Goal: Task Accomplishment & Management: Manage account settings

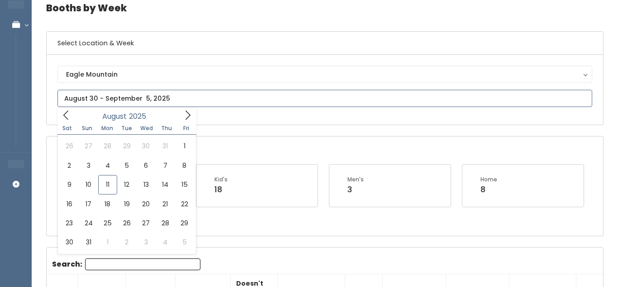
scroll to position [70, 0]
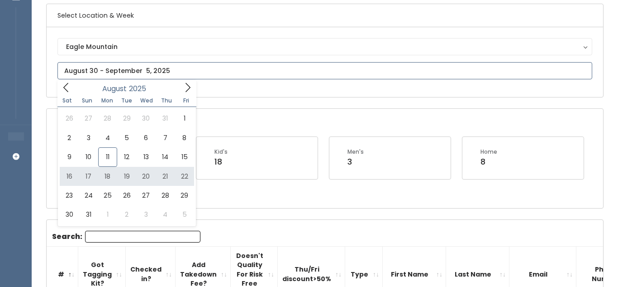
type input "August 16 to August 22"
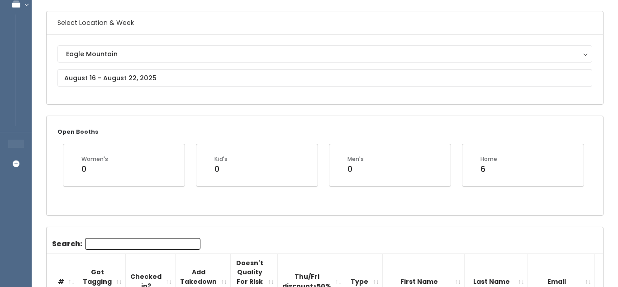
scroll to position [66, 0]
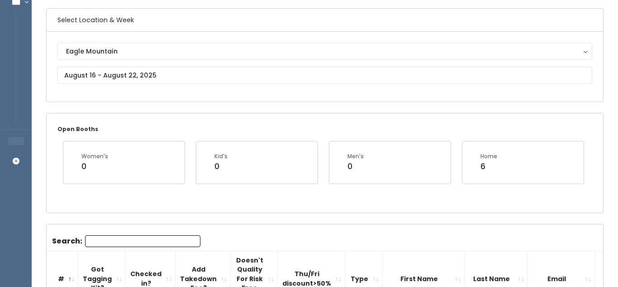
click at [177, 238] on input "Search:" at bounding box center [142, 241] width 115 height 12
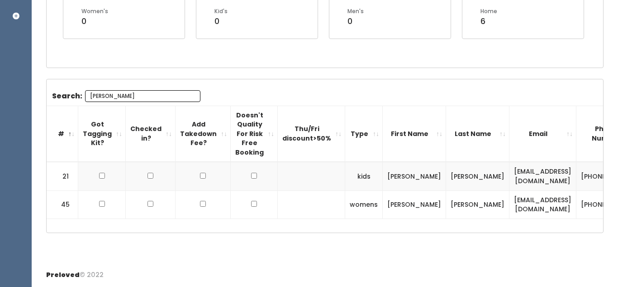
scroll to position [210, 0]
type input "Ari"
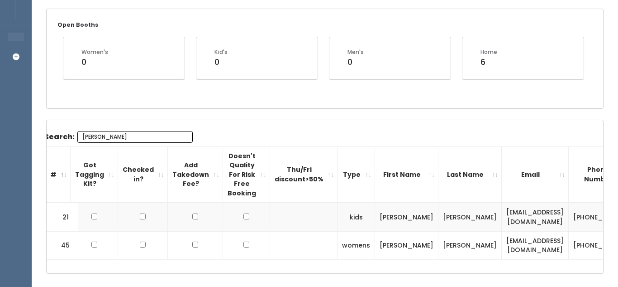
scroll to position [0, 0]
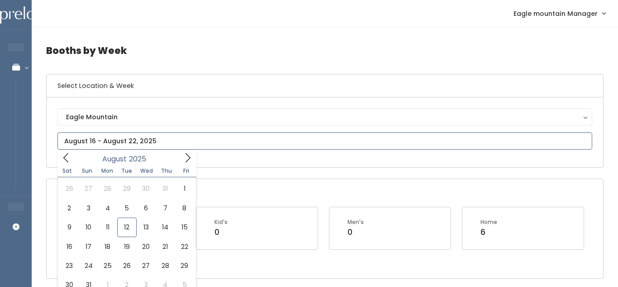
click at [205, 142] on input "text" at bounding box center [324, 140] width 535 height 17
type input "August 30 to September 5"
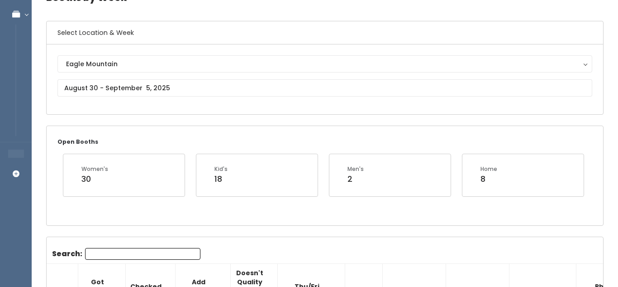
scroll to position [49, 0]
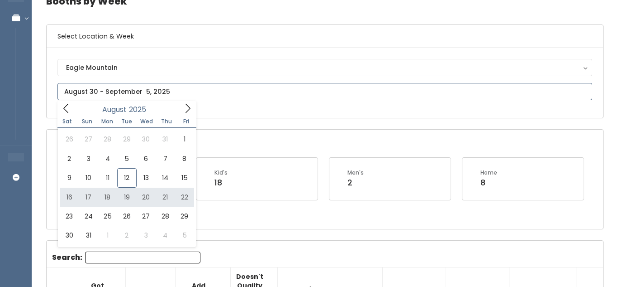
type input "[DATE] to [DATE]"
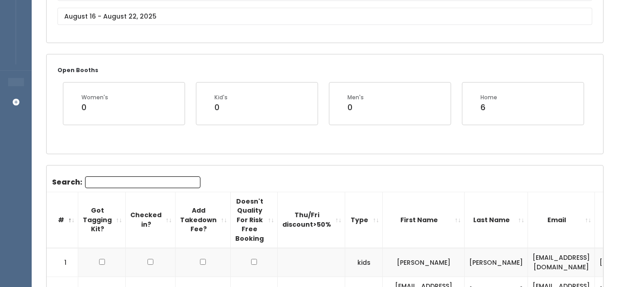
scroll to position [97, 0]
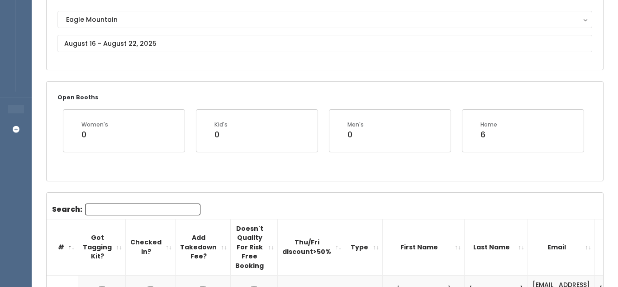
click at [127, 209] on input "Search:" at bounding box center [142, 209] width 115 height 12
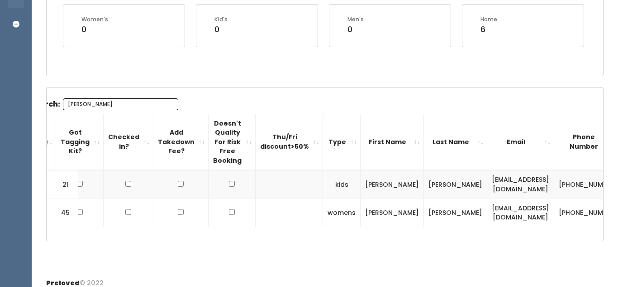
scroll to position [0, 63]
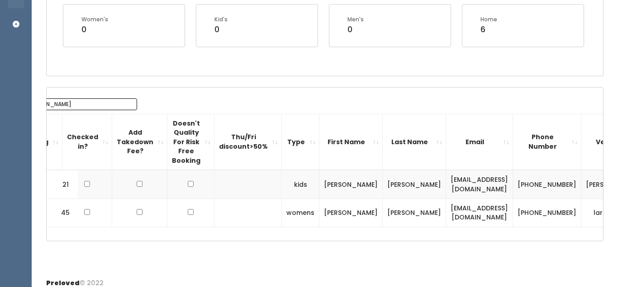
type input "Ari"
drag, startPoint x: 532, startPoint y: 177, endPoint x: 556, endPoint y: 192, distance: 28.0
click at [582, 192] on td "[PERSON_NAME]" at bounding box center [613, 184] width 63 height 29
copy td "ariel-blomquis"
drag, startPoint x: 392, startPoint y: 184, endPoint x: 469, endPoint y: 182, distance: 77.4
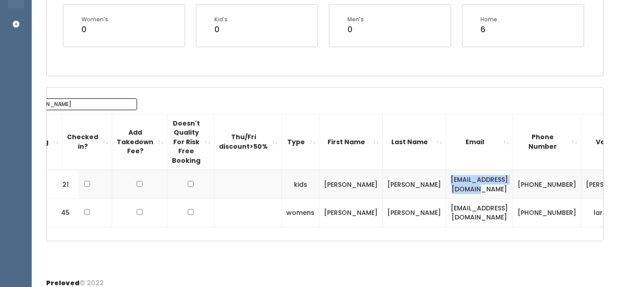
click at [469, 182] on td "ariel21smile@gmail.com" at bounding box center [479, 184] width 67 height 29
copy td "ariel21smile@gmail.com"
drag, startPoint x: 481, startPoint y: 177, endPoint x: 503, endPoint y: 188, distance: 24.5
click at [513, 188] on td "[PHONE_NUMBER]" at bounding box center [547, 184] width 68 height 29
copy td "[PHONE_NUMBER]"
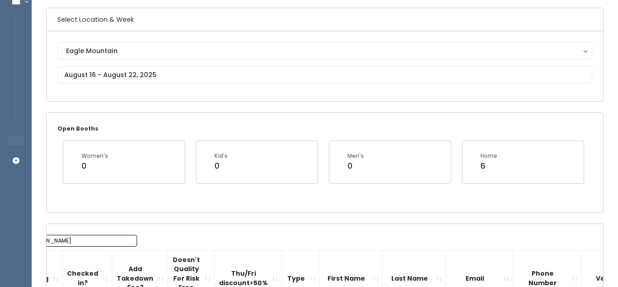
scroll to position [64, 0]
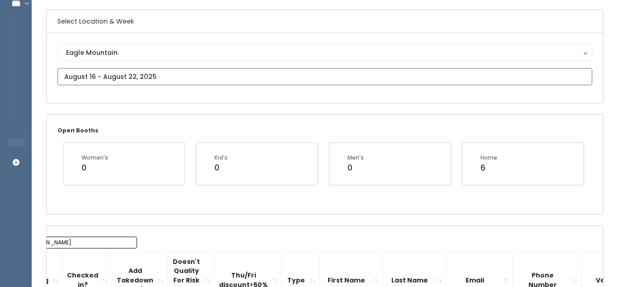
click at [249, 80] on input "text" at bounding box center [324, 76] width 535 height 17
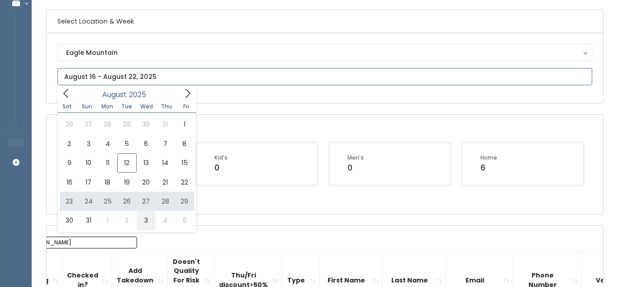
type input "August 30 to September 5"
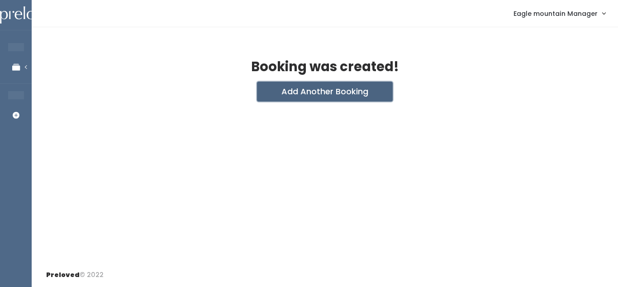
click at [291, 92] on button "Add Another Booking" at bounding box center [325, 91] width 136 height 20
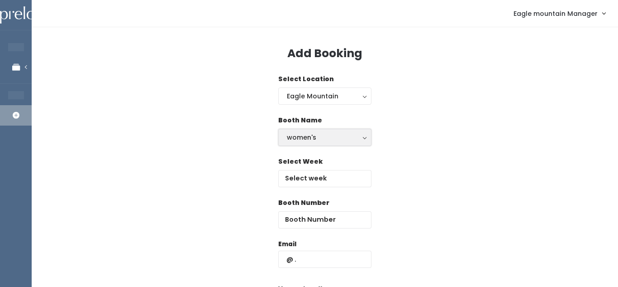
click at [328, 141] on div "women's" at bounding box center [325, 137] width 76 height 10
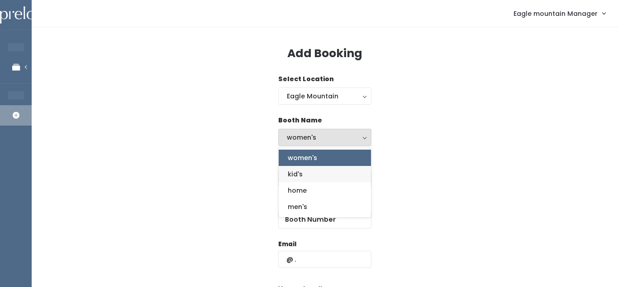
click at [316, 177] on link "kid's" at bounding box center [325, 174] width 92 height 16
select select "kids"
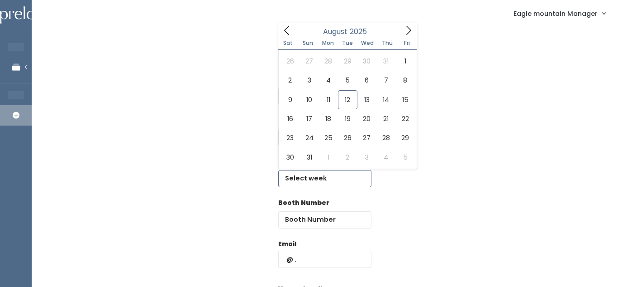
click at [316, 179] on input "text" at bounding box center [324, 178] width 93 height 17
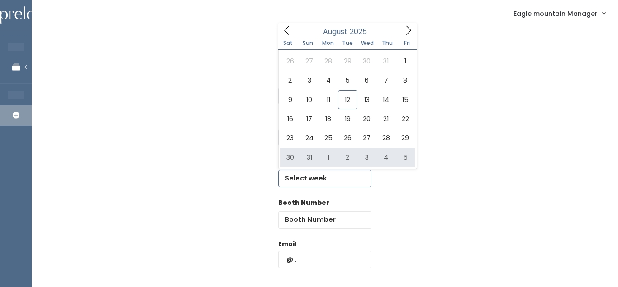
type input "[DATE] to [DATE]"
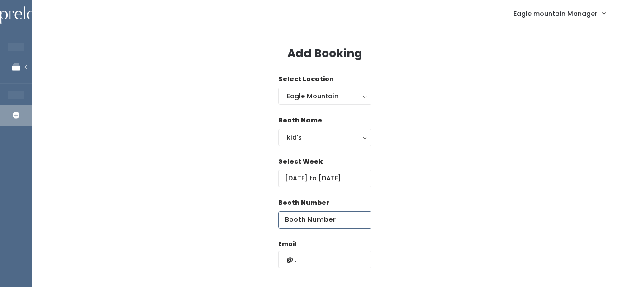
click at [302, 217] on input "number" at bounding box center [324, 219] width 93 height 17
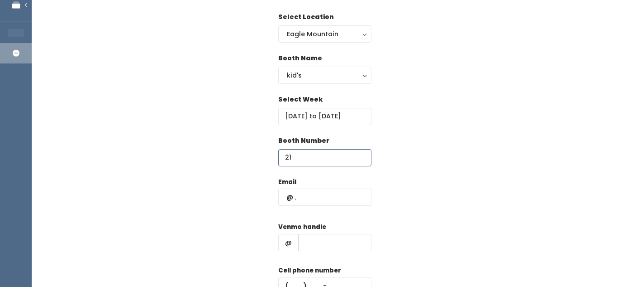
scroll to position [61, 0]
type input "21"
click at [337, 197] on input "text" at bounding box center [324, 197] width 93 height 17
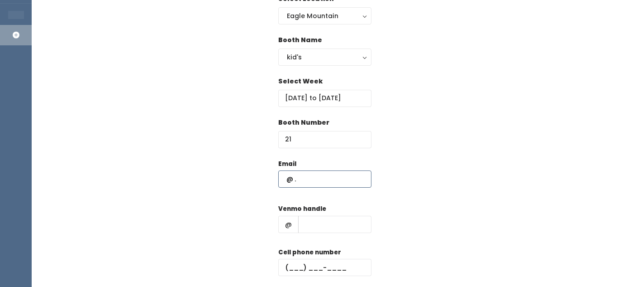
scroll to position [83, 0]
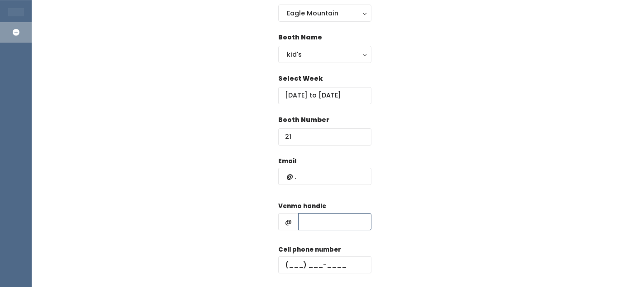
click at [326, 219] on input "text" at bounding box center [334, 221] width 73 height 17
paste input "ariel-blomquis"
type input "[PERSON_NAME]"
click at [338, 66] on div "Booth Name women's kid's home men's kid's women's kid's home men's" at bounding box center [324, 53] width 93 height 41
click at [334, 179] on input "text" at bounding box center [324, 175] width 93 height 17
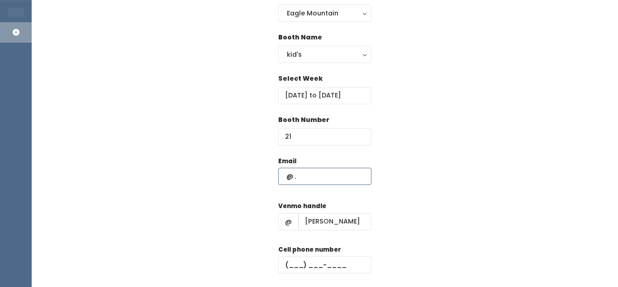
paste input "[EMAIL_ADDRESS][DOMAIN_NAME]"
type input "[EMAIL_ADDRESS][DOMAIN_NAME]"
click at [296, 266] on input "text" at bounding box center [324, 264] width 93 height 17
paste input "[PHONE_NUMBER]"
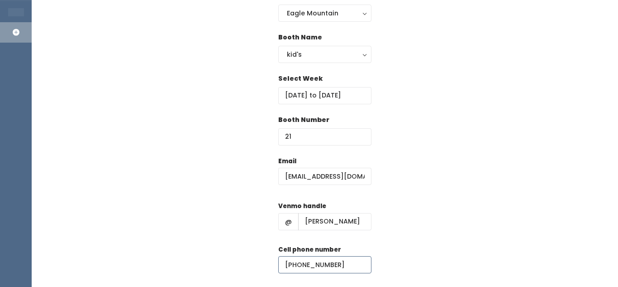
type input "[PHONE_NUMBER]"
click at [397, 236] on div "Email [EMAIL_ADDRESS][DOMAIN_NAME] Venmo handle @ [PERSON_NAME] Cell phone numb…" at bounding box center [325, 236] width 558 height 160
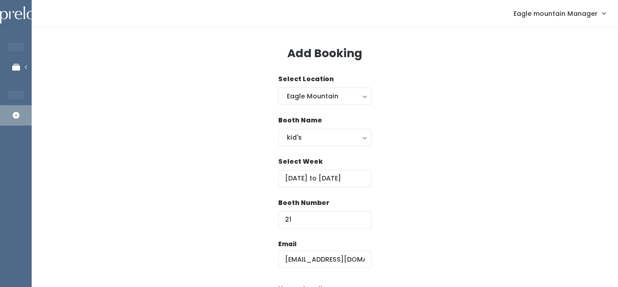
scroll to position [147, 0]
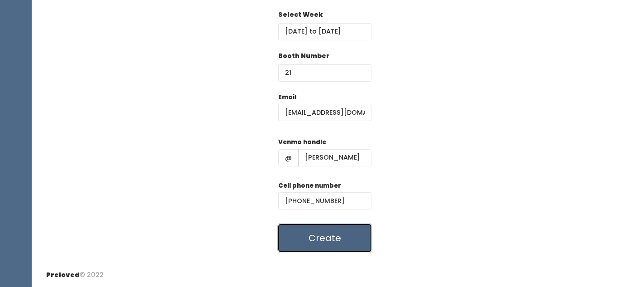
click at [363, 239] on button "Create" at bounding box center [324, 238] width 93 height 28
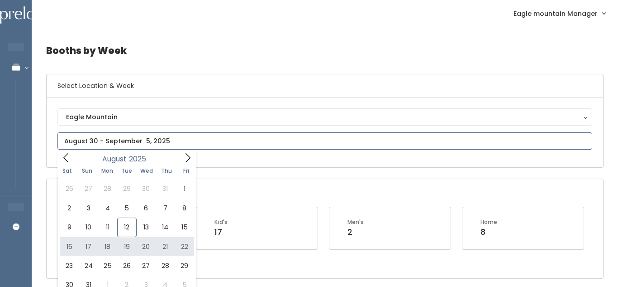
type input "[DATE] to [DATE]"
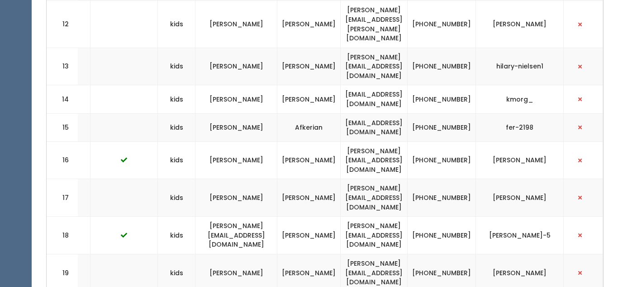
scroll to position [0, 228]
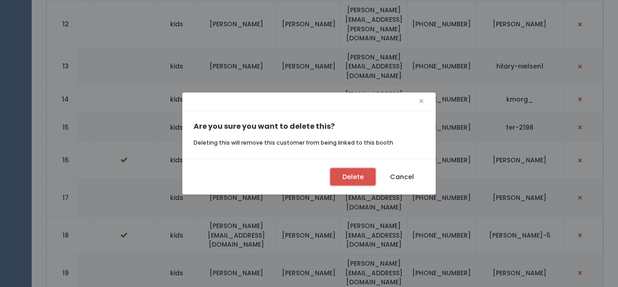
click at [355, 179] on button "Delete" at bounding box center [352, 176] width 45 height 17
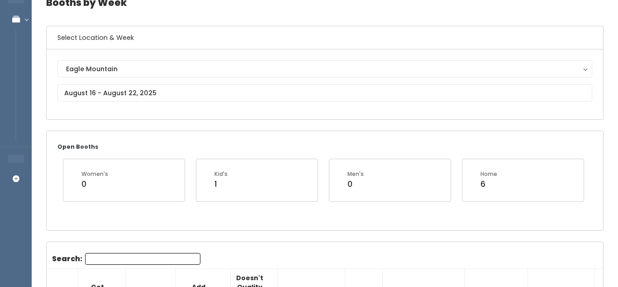
scroll to position [24, 0]
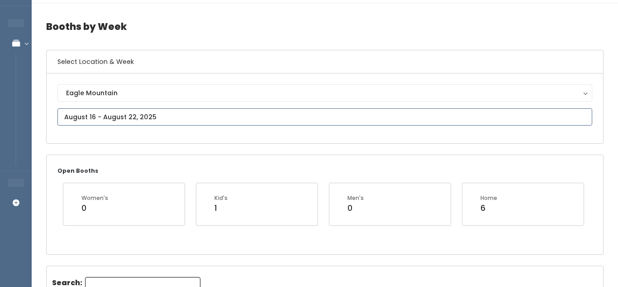
click at [161, 109] on input "text" at bounding box center [324, 116] width 535 height 17
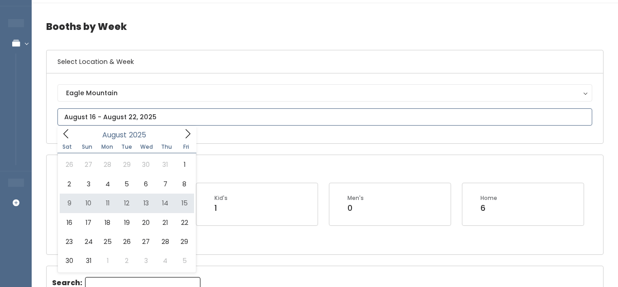
type input "August 9 to August 15"
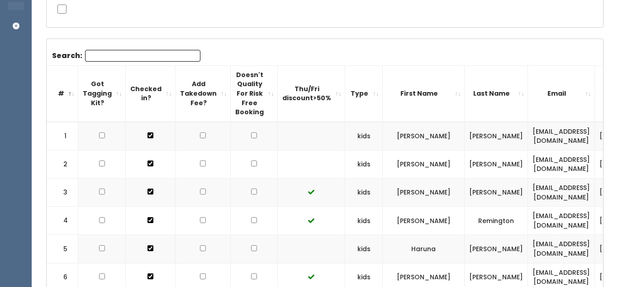
scroll to position [203, 0]
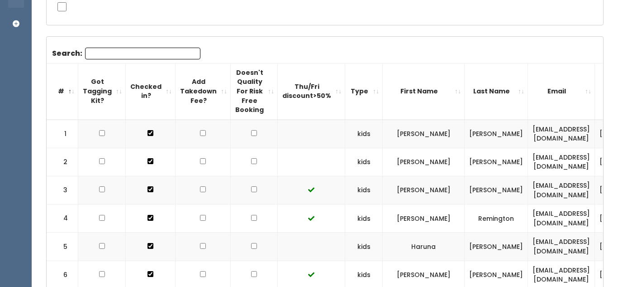
click at [175, 49] on input "Search:" at bounding box center [142, 54] width 115 height 12
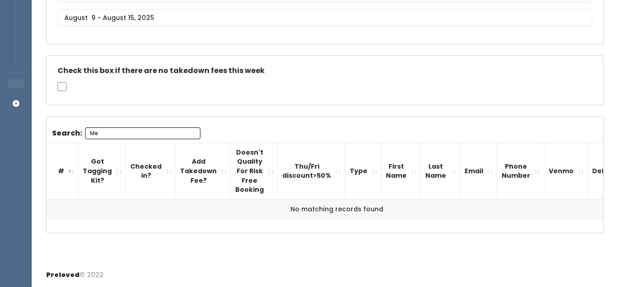
type input "M"
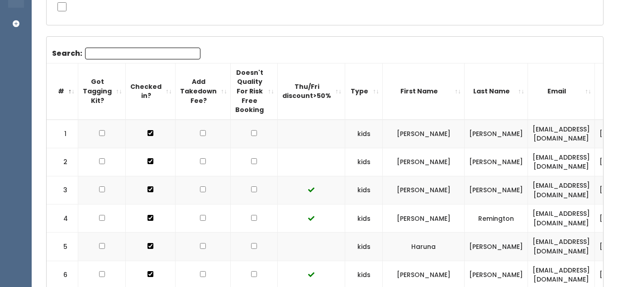
scroll to position [0, 0]
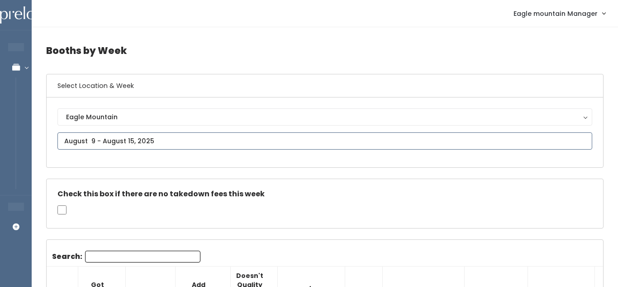
click at [116, 138] on input "text" at bounding box center [324, 140] width 535 height 17
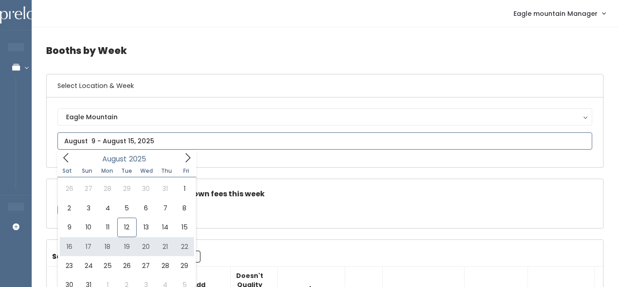
type input "August 16 to August 22"
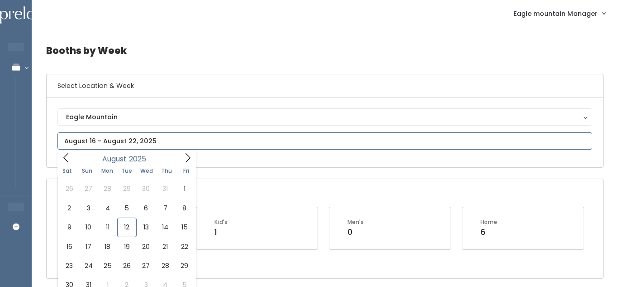
click at [153, 132] on input "text" at bounding box center [324, 140] width 535 height 17
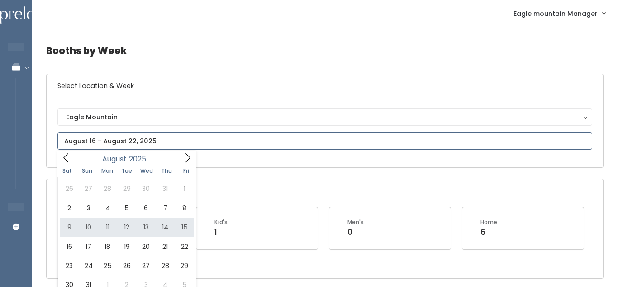
type input "August 9 to August 15"
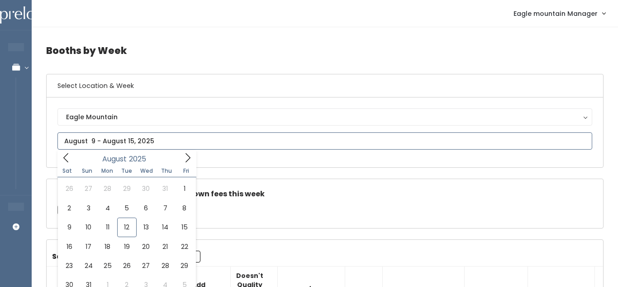
click at [232, 145] on input "text" at bounding box center [324, 140] width 535 height 17
type input "August 23 to August 29"
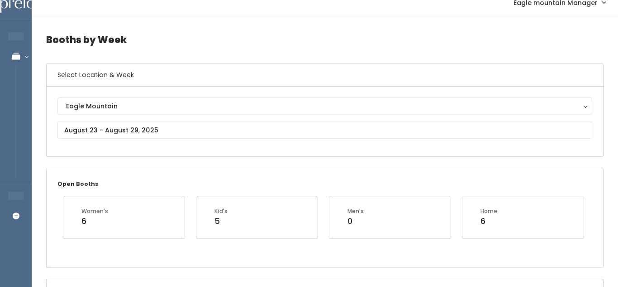
scroll to position [12, 0]
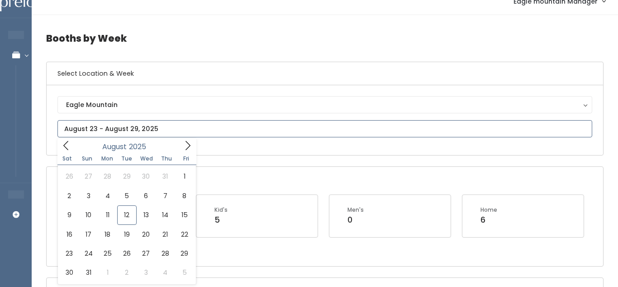
click at [196, 132] on input "text" at bounding box center [324, 128] width 535 height 17
click at [262, 131] on input "text" at bounding box center [324, 128] width 535 height 17
click at [249, 173] on div "Open Booths Women's 6 Kid's 5 Men's 0 Home 6" at bounding box center [325, 216] width 557 height 99
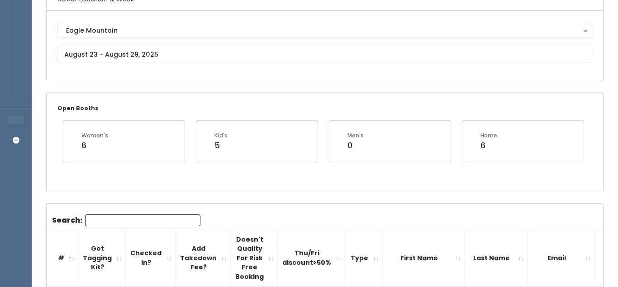
scroll to position [96, 0]
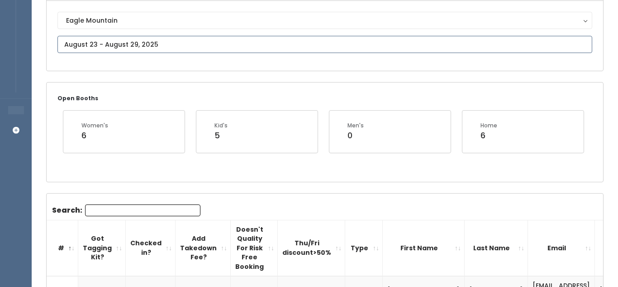
click at [218, 45] on input "text" at bounding box center [324, 44] width 535 height 17
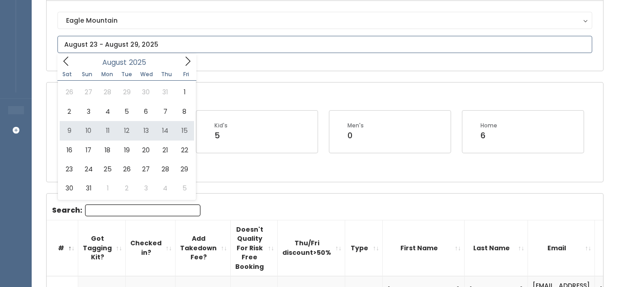
type input "August 9 to August 15"
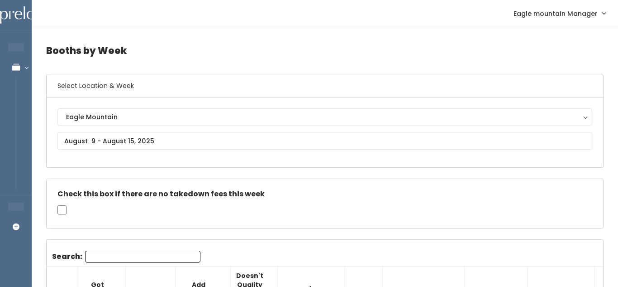
click at [142, 263] on div "Search:" at bounding box center [126, 257] width 148 height 15
click at [145, 254] on input "Search:" at bounding box center [142, 256] width 115 height 12
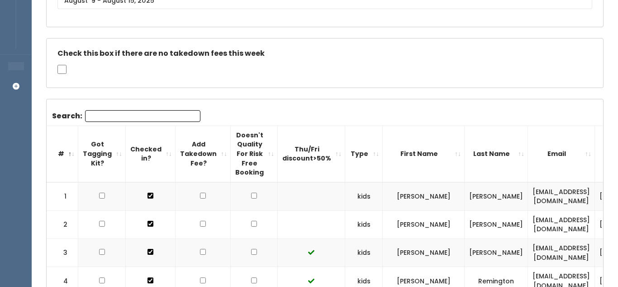
scroll to position [139, 0]
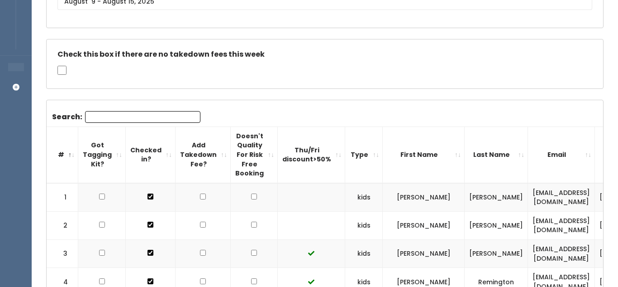
paste input "[EMAIL_ADDRESS][DOMAIN_NAME]"
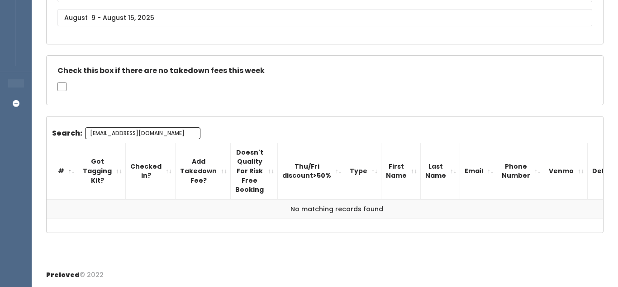
click at [187, 132] on input "[EMAIL_ADDRESS][DOMAIN_NAME]" at bounding box center [142, 133] width 115 height 12
type input "[EMAIL_ADDRESS][DOMAIN_NAME]"
click at [149, 18] on body "EMPLOYEES Manage Bookings Booths by Week All Bookings Bookings with Booths Boot…" at bounding box center [309, 82] width 618 height 410
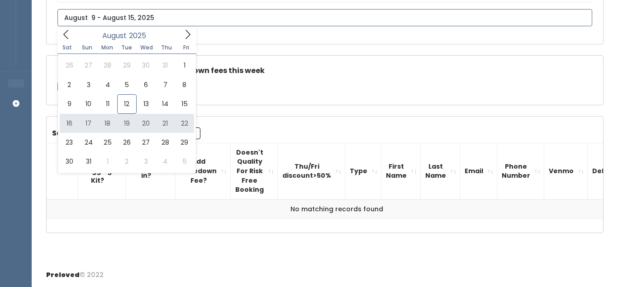
type input "August 16 to August 22"
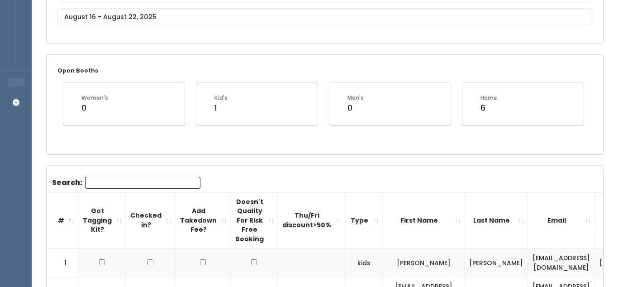
scroll to position [123, 0]
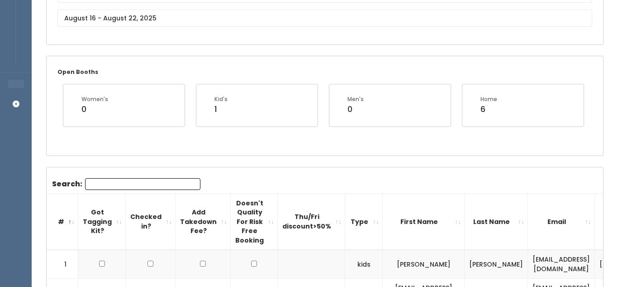
click at [160, 182] on input "Search:" at bounding box center [142, 184] width 115 height 12
paste input "[EMAIL_ADDRESS][DOMAIN_NAME]"
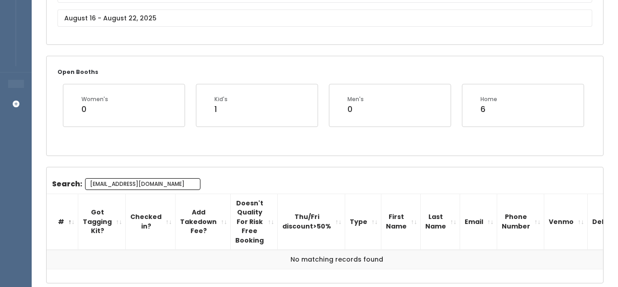
click at [188, 182] on input "[EMAIL_ADDRESS][DOMAIN_NAME]" at bounding box center [142, 184] width 115 height 12
type input "[EMAIL_ADDRESS][DOMAIN_NAME]"
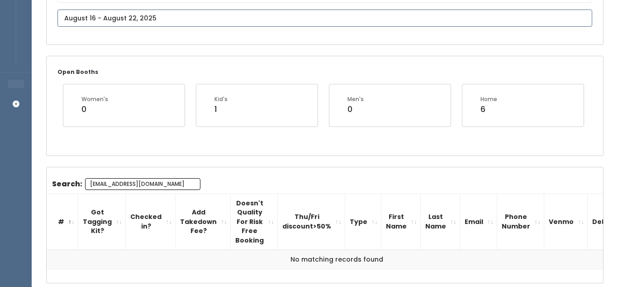
click at [162, 15] on input "text" at bounding box center [324, 18] width 535 height 17
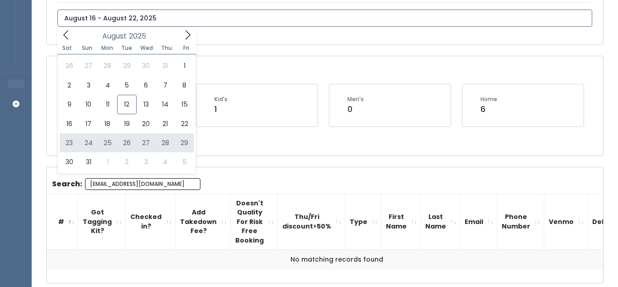
type input "[DATE] to [DATE]"
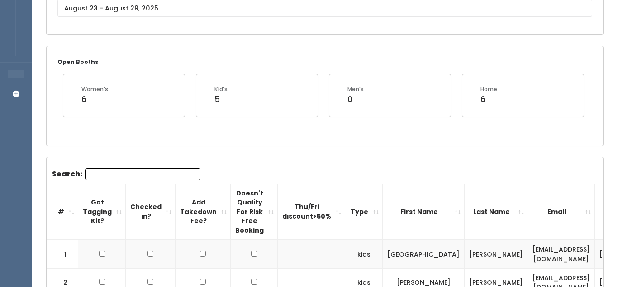
scroll to position [139, 0]
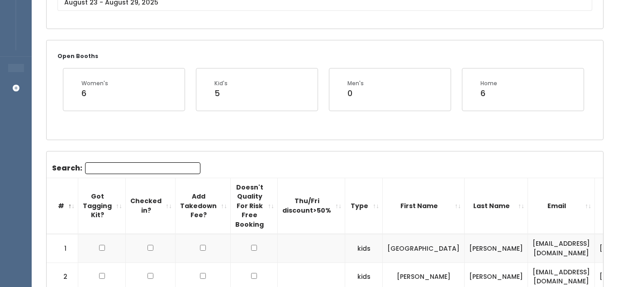
click at [151, 169] on input "Search:" at bounding box center [142, 168] width 115 height 12
paste input "[EMAIL_ADDRESS][DOMAIN_NAME]"
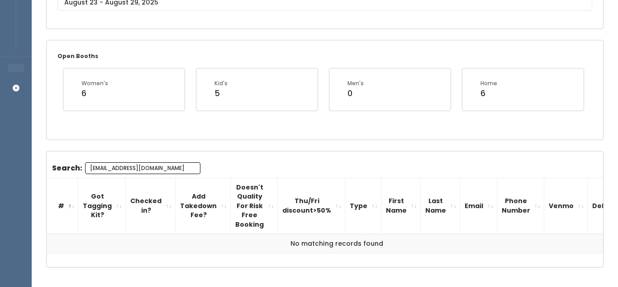
type input "[EMAIL_ADDRESS][DOMAIN_NAME]"
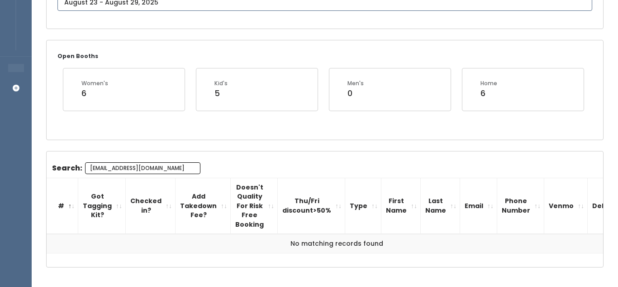
click at [190, 9] on body "EMPLOYEES Manage Bookings Booths by Week All Bookings Bookings with Booths Boot…" at bounding box center [309, 91] width 618 height 460
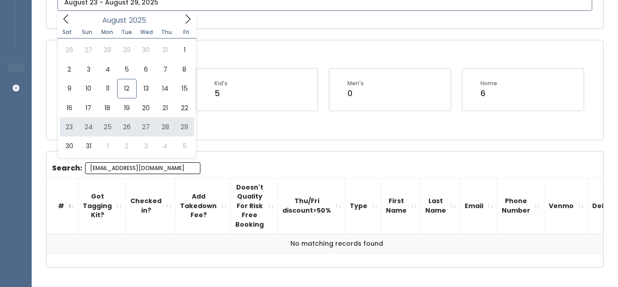
type input "[DATE] to [DATE]"
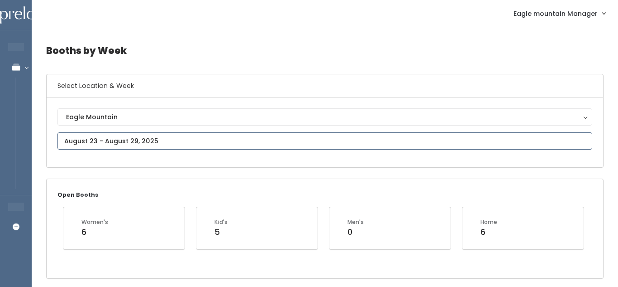
click at [139, 137] on input "text" at bounding box center [324, 140] width 535 height 17
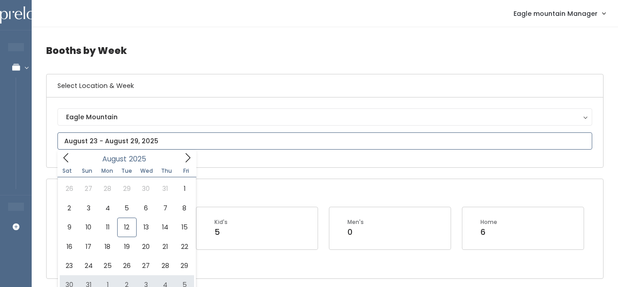
type input "August 30 to September 5"
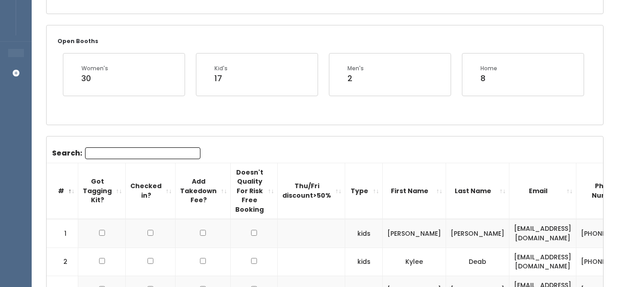
scroll to position [155, 0]
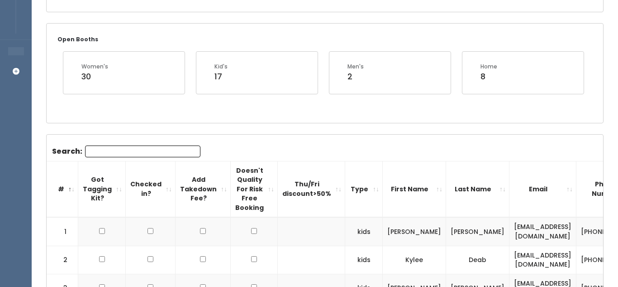
click at [151, 149] on input "Search:" at bounding box center [142, 151] width 115 height 12
paste input "cmayne1116@gmail.com"
type input "cmayne1116@gmail.com"
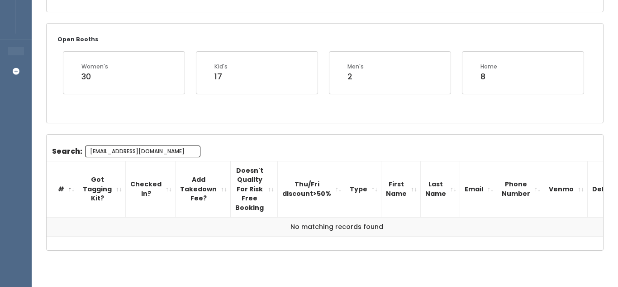
click at [190, 149] on input "cmayne1116@gmail.com" at bounding box center [142, 151] width 115 height 12
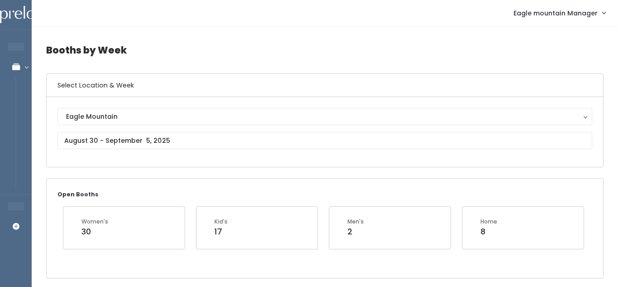
scroll to position [1, 0]
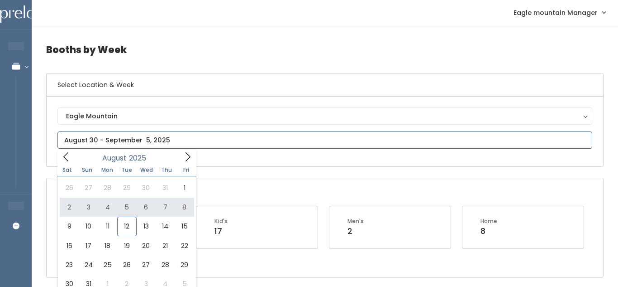
type input "August 2 to August 8"
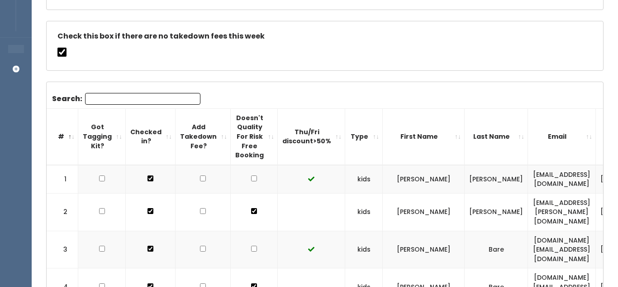
scroll to position [157, 0]
click at [155, 107] on div "Search:" at bounding box center [126, 100] width 148 height 15
click at [154, 95] on input "Search:" at bounding box center [142, 99] width 115 height 12
paste input "cmayne1116@gmail.com"
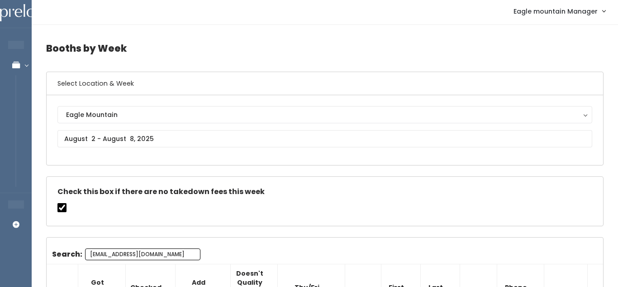
scroll to position [3, 0]
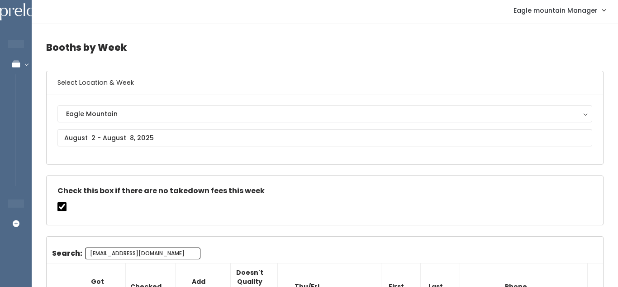
type input "cmayne1116@gmail.com"
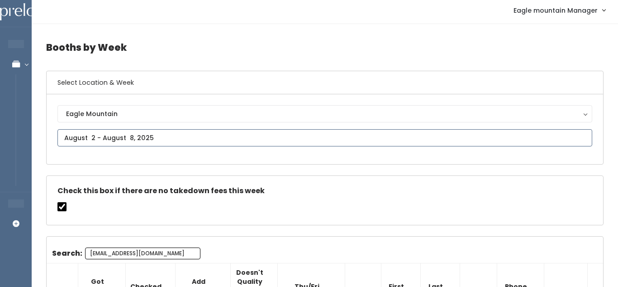
click at [158, 135] on input "text" at bounding box center [324, 137] width 535 height 17
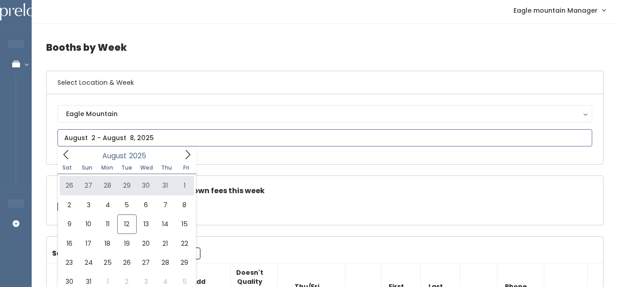
type input "July 26 to August 1"
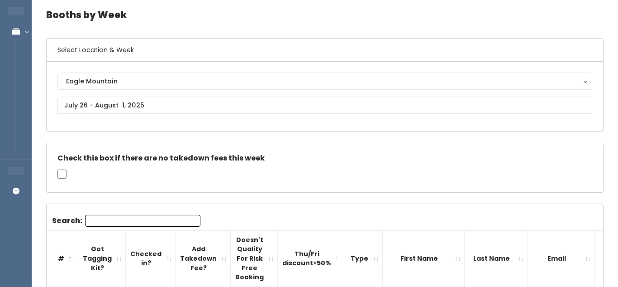
scroll to position [37, 0]
click at [161, 219] on input "Search:" at bounding box center [142, 220] width 115 height 12
paste input "cmayne1116@gmail.com"
type input "cmayne1116@gmail.com"
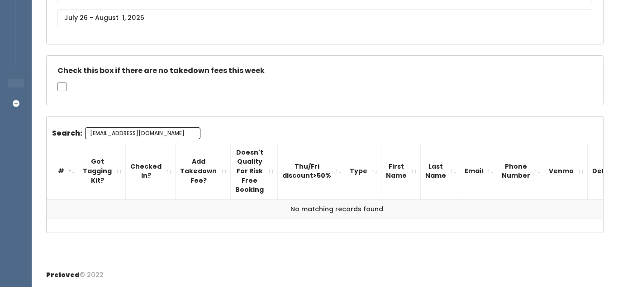
scroll to position [0, 0]
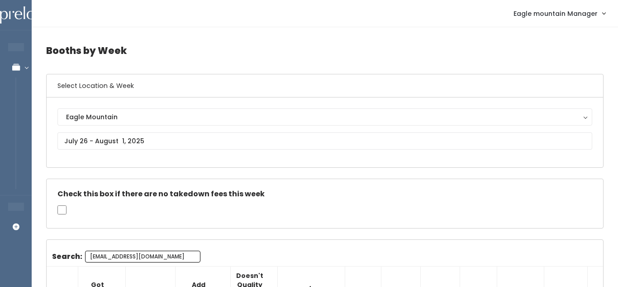
click at [191, 256] on input "cmayne1116@gmail.com" at bounding box center [142, 256] width 115 height 12
click at [190, 131] on div "Eagle Mountain Eagle Mountain" at bounding box center [324, 132] width 535 height 48
click at [190, 143] on input "text" at bounding box center [324, 140] width 535 height 17
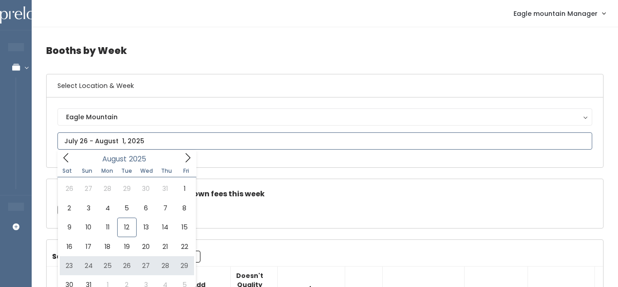
type input "August 23 to August 29"
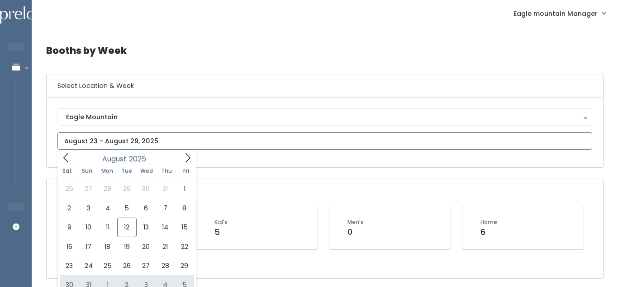
type input "[DATE] to [DATE]"
